Goal: Complete application form

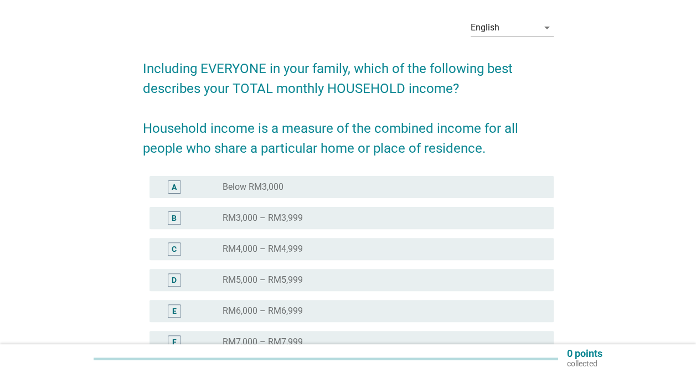
scroll to position [55, 0]
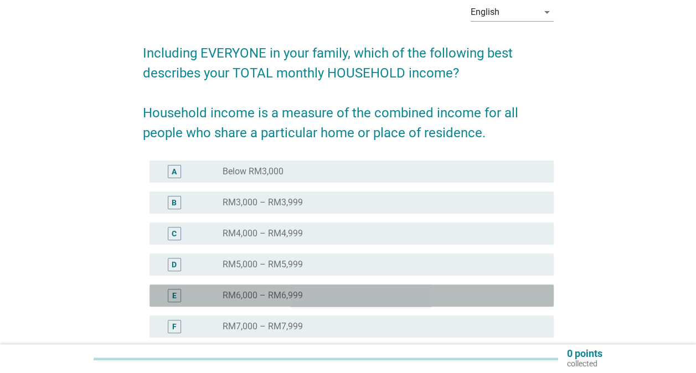
click at [306, 292] on div "radio_button_unchecked RM6,000 – RM6,999" at bounding box center [379, 295] width 313 height 11
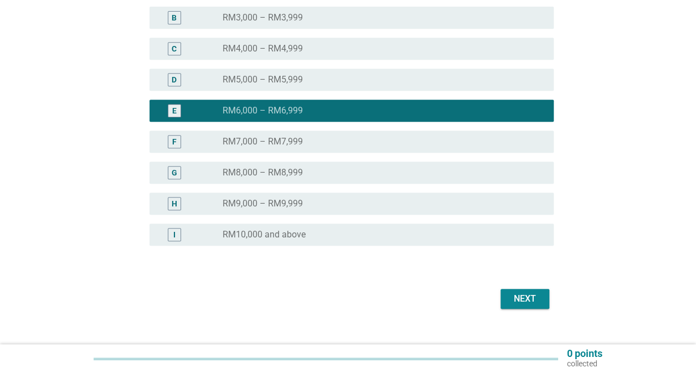
scroll to position [258, 0]
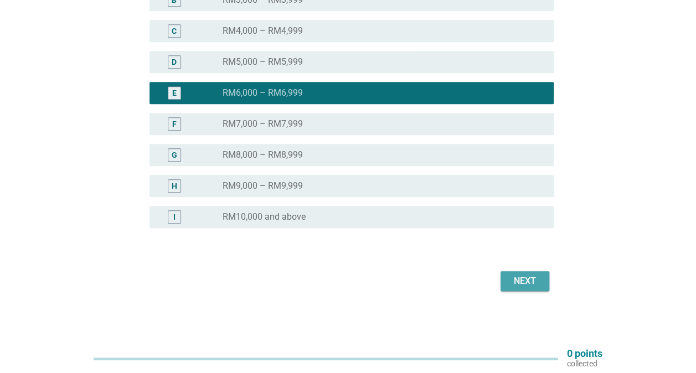
click at [510, 280] on div "Next" at bounding box center [524, 281] width 31 height 13
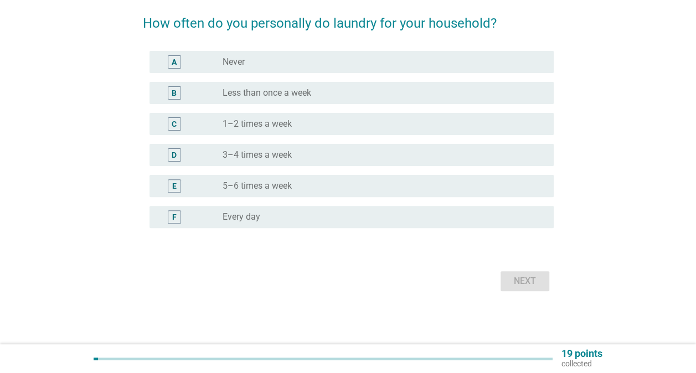
scroll to position [0, 0]
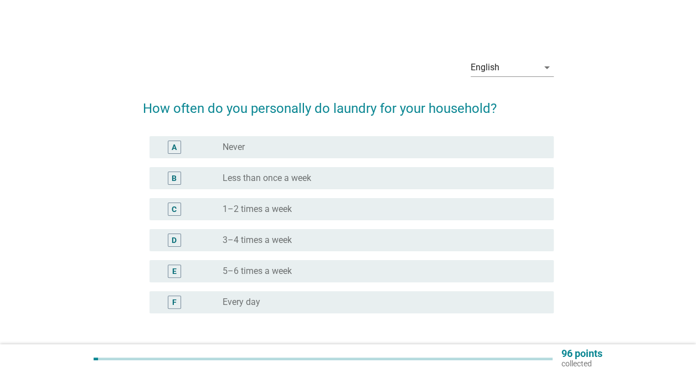
click at [322, 300] on div "radio_button_unchecked Every day" at bounding box center [379, 302] width 313 height 11
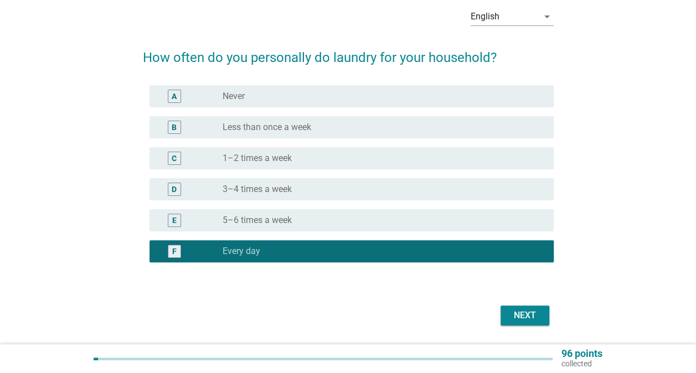
scroll to position [85, 0]
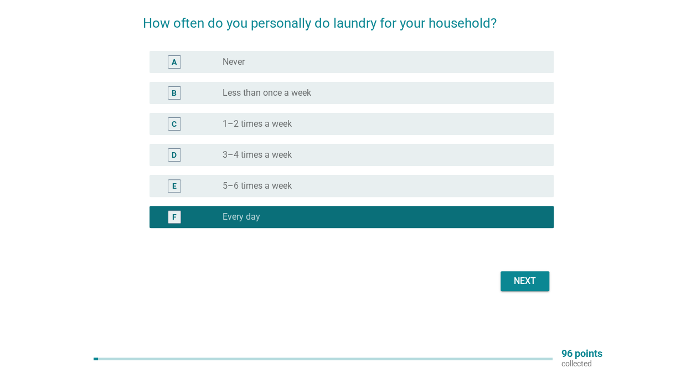
click at [522, 285] on div "Next" at bounding box center [524, 281] width 31 height 13
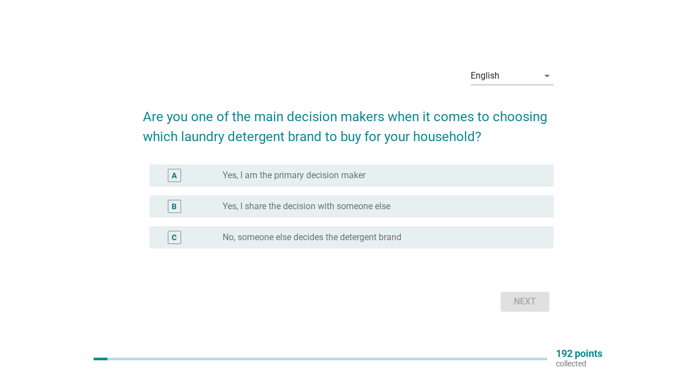
click at [332, 175] on label "Yes, I am the primary decision maker" at bounding box center [294, 175] width 143 height 11
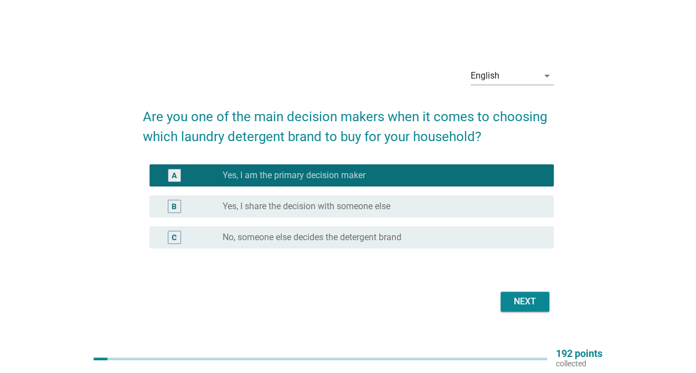
click at [515, 307] on div "Next" at bounding box center [524, 301] width 31 height 13
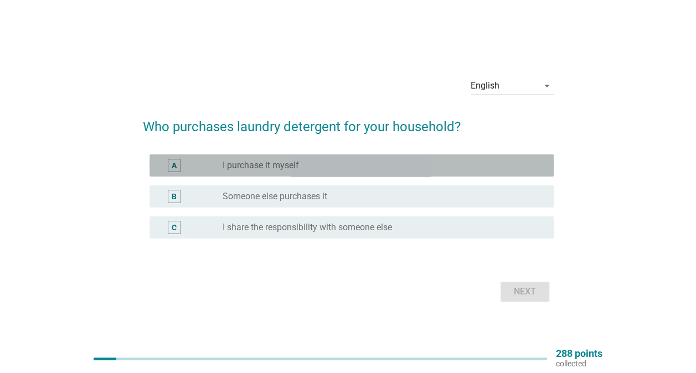
click at [317, 168] on div "radio_button_unchecked I purchase it myself" at bounding box center [379, 165] width 313 height 11
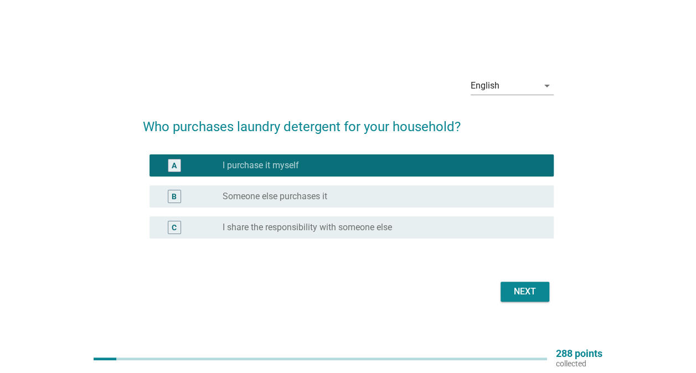
click at [525, 293] on div "Next" at bounding box center [524, 291] width 31 height 13
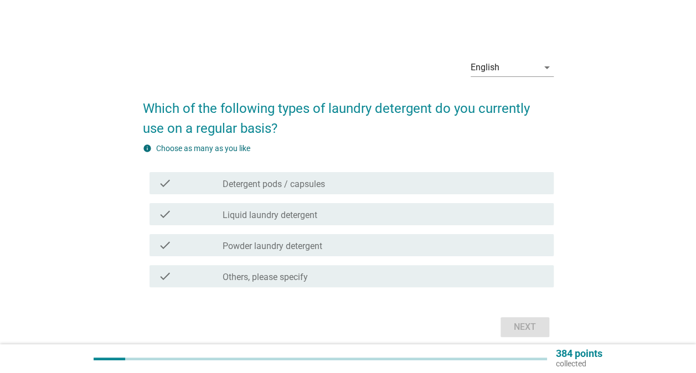
click at [321, 244] on label "Powder laundry detergent" at bounding box center [273, 246] width 100 height 11
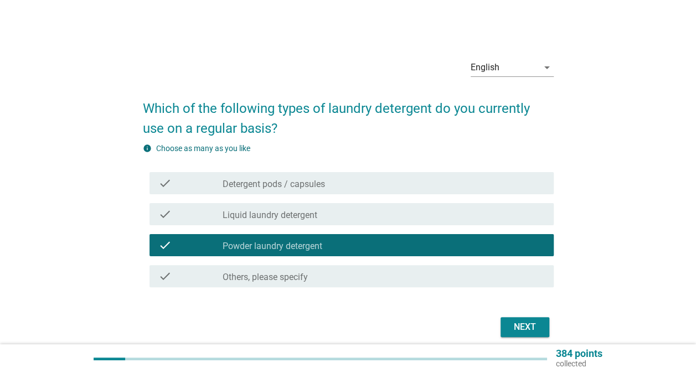
click at [435, 222] on div "check check_box_outline_blank Liquid laundry detergent" at bounding box center [352, 214] width 404 height 22
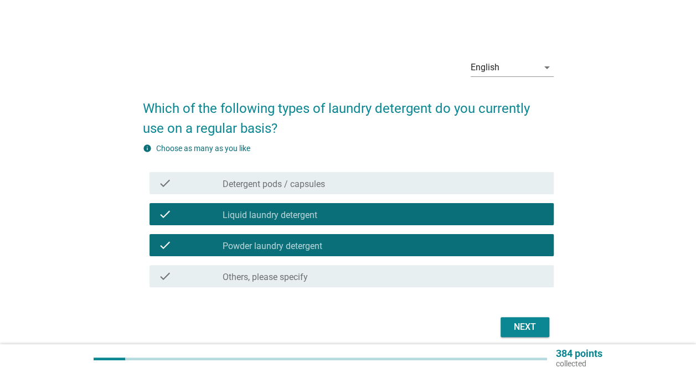
click at [431, 215] on div "check_box_outline_blank Liquid laundry detergent" at bounding box center [384, 214] width 322 height 13
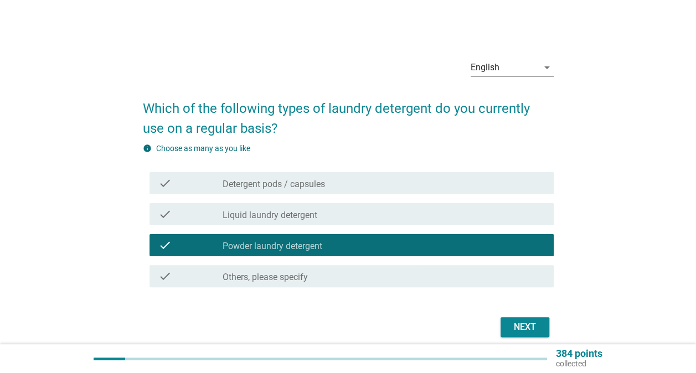
click at [522, 328] on div "Next" at bounding box center [524, 327] width 31 height 13
